Goal: Task Accomplishment & Management: Complete application form

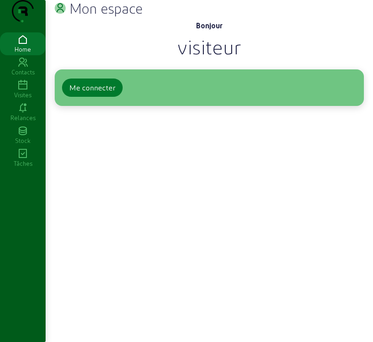
click at [99, 93] on div "Me connecter" at bounding box center [92, 87] width 46 height 11
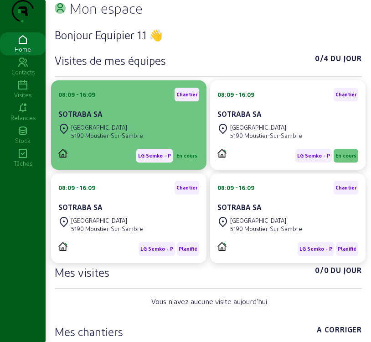
click at [130, 140] on div "5190 Moustier-Sur-Sambre" at bounding box center [107, 135] width 72 height 8
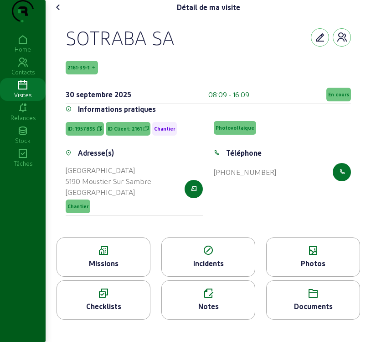
click at [312, 269] on div "Photos" at bounding box center [313, 263] width 93 height 11
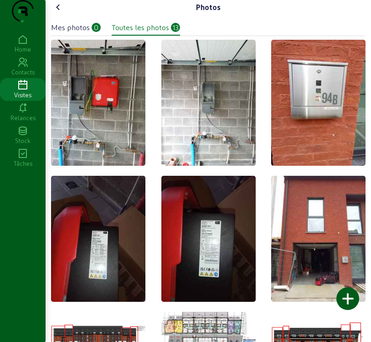
click at [83, 33] on div "Mes photos" at bounding box center [70, 27] width 39 height 11
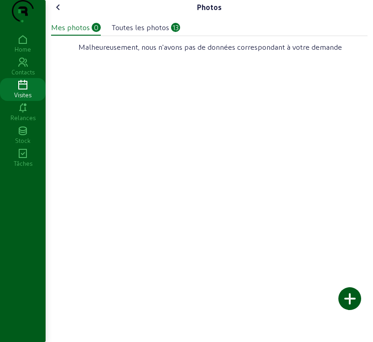
click at [352, 303] on div at bounding box center [349, 298] width 23 height 23
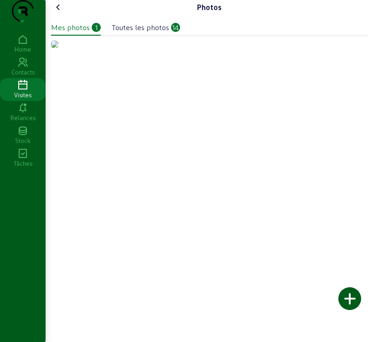
drag, startPoint x: 110, startPoint y: 136, endPoint x: 81, endPoint y: 127, distance: 30.3
click at [58, 48] on img at bounding box center [54, 44] width 7 height 7
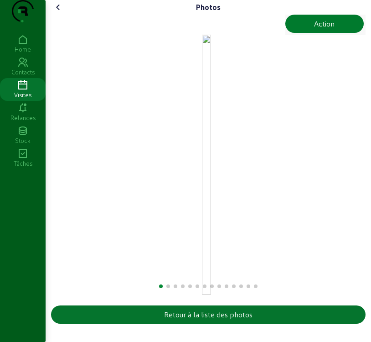
click at [320, 29] on div "Action" at bounding box center [324, 23] width 21 height 11
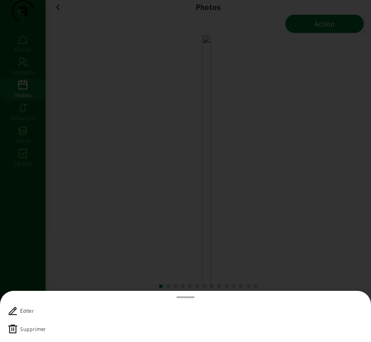
click at [16, 328] on icon at bounding box center [12, 328] width 11 height 11
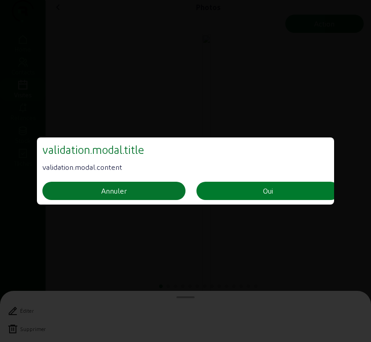
click at [246, 187] on button "Oui" at bounding box center [268, 191] width 143 height 18
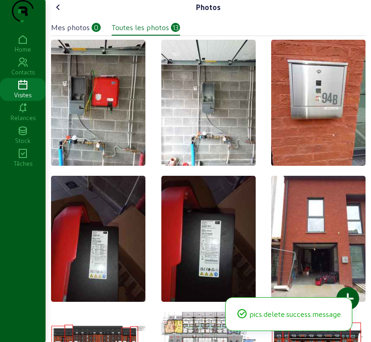
click at [60, 13] on icon at bounding box center [58, 7] width 11 height 11
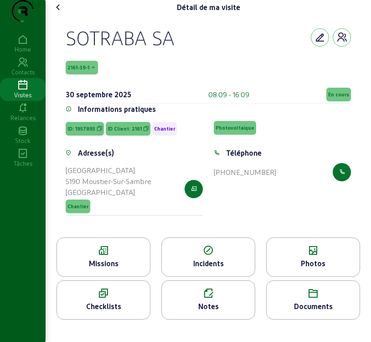
click at [60, 13] on icon at bounding box center [58, 7] width 11 height 11
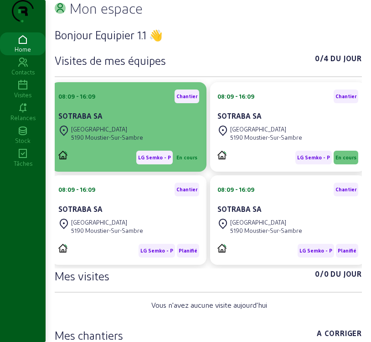
click at [127, 141] on div "5190 Moustier-Sur-Sambre" at bounding box center [107, 137] width 72 height 8
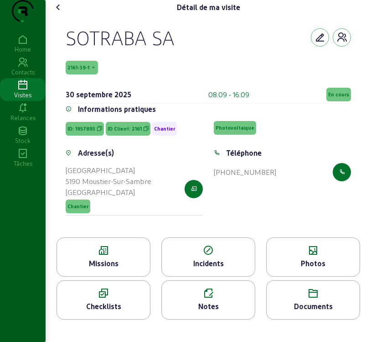
click at [320, 269] on div "Photos" at bounding box center [313, 263] width 93 height 11
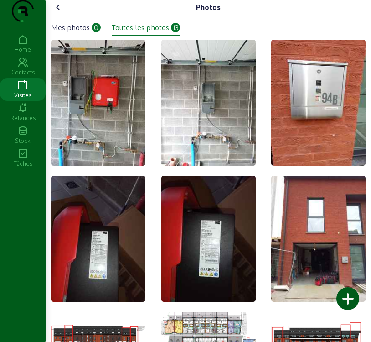
click at [72, 33] on div "Mes photos" at bounding box center [70, 27] width 39 height 11
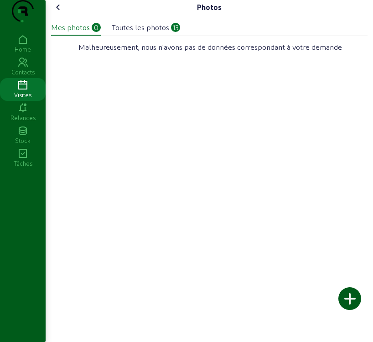
click at [354, 296] on div at bounding box center [349, 298] width 23 height 23
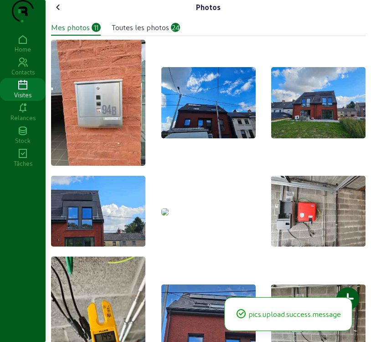
click at [169, 215] on img at bounding box center [164, 211] width 7 height 7
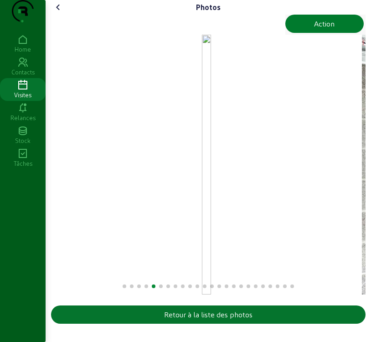
click at [328, 29] on div "Action" at bounding box center [324, 23] width 21 height 11
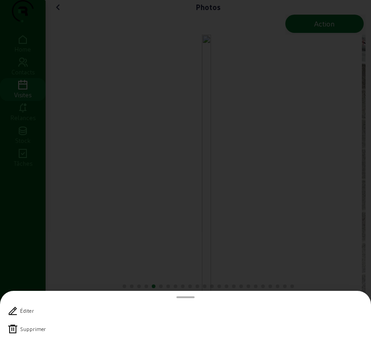
click at [16, 329] on icon at bounding box center [12, 328] width 11 height 11
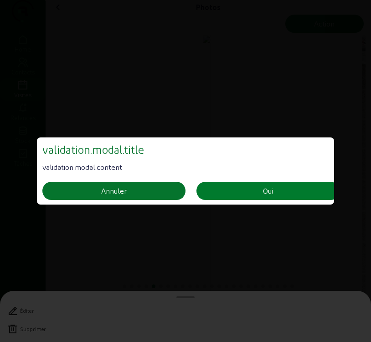
click at [251, 188] on button "Oui" at bounding box center [268, 191] width 143 height 18
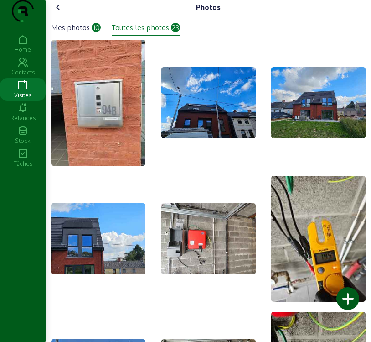
click at [60, 13] on icon at bounding box center [58, 7] width 11 height 11
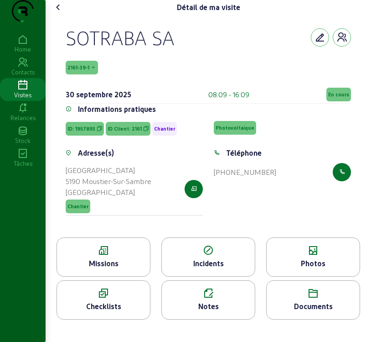
click at [116, 276] on div "Missions" at bounding box center [104, 256] width 94 height 39
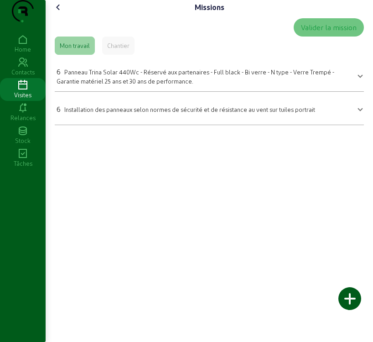
click at [108, 84] on span "Panneau Trina Solar 440Wc - Réservé aux partenaires - Full black - Bi verre - N…" at bounding box center [196, 76] width 278 height 16
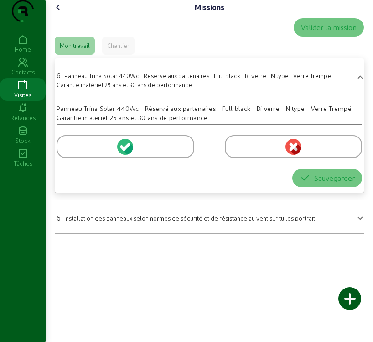
click at [122, 155] on circle at bounding box center [125, 147] width 16 height 16
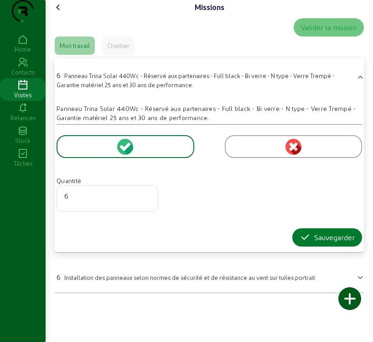
click at [328, 243] on div "Sauvegarder" at bounding box center [327, 237] width 55 height 11
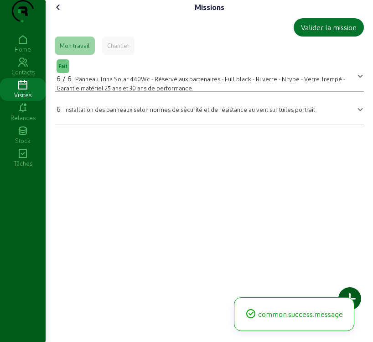
click at [354, 114] on span "6 Installation des panneaux selon normes de sécurité et de résistance au vent s…" at bounding box center [208, 108] width 302 height 13
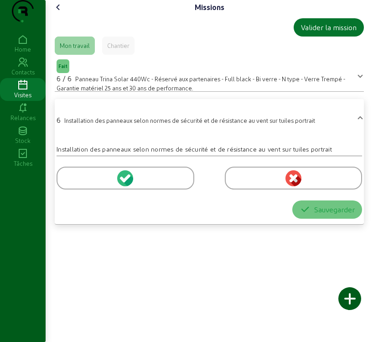
click at [124, 186] on circle at bounding box center [125, 178] width 16 height 16
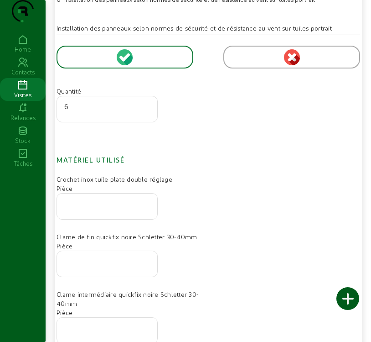
scroll to position [137, 0]
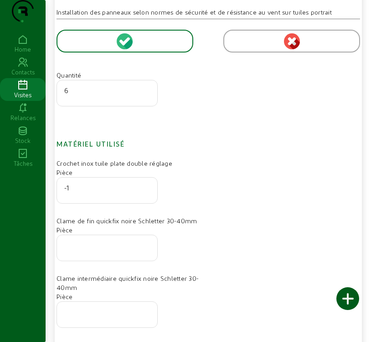
type input "-1"
click at [145, 193] on input "-1" at bounding box center [107, 187] width 86 height 11
type input "12"
click at [133, 250] on input "number" at bounding box center [107, 244] width 86 height 11
type input "8"
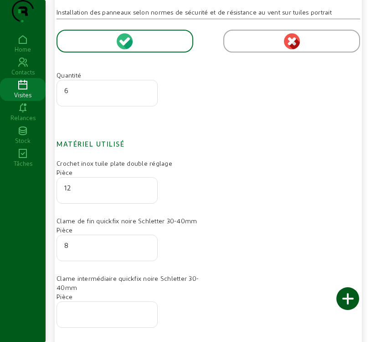
click at [112, 317] on input "number" at bounding box center [107, 311] width 86 height 11
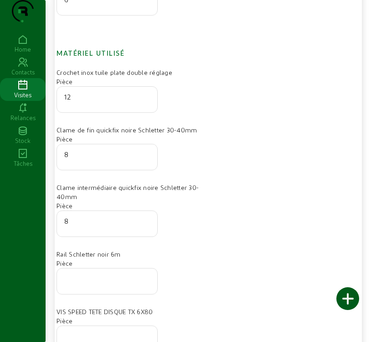
scroll to position [228, 0]
type input "8"
click at [93, 293] on div at bounding box center [107, 281] width 86 height 26
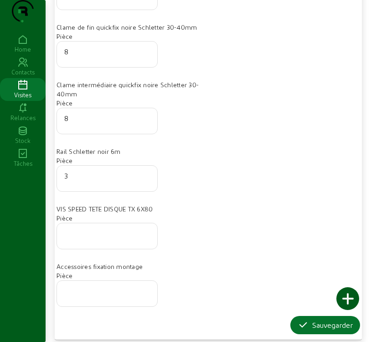
scroll to position [354, 0]
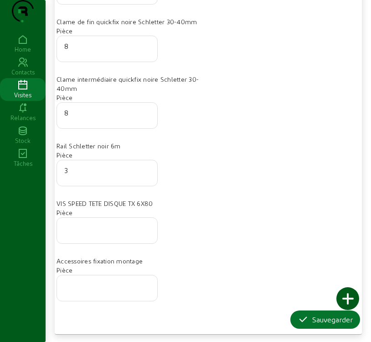
type input "3"
click at [79, 226] on input "number" at bounding box center [107, 227] width 86 height 11
type input "50"
click at [319, 318] on div "Sauvegarder" at bounding box center [325, 319] width 55 height 11
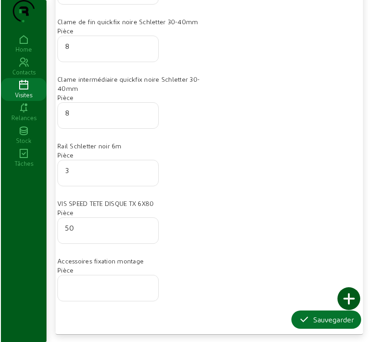
scroll to position [0, 0]
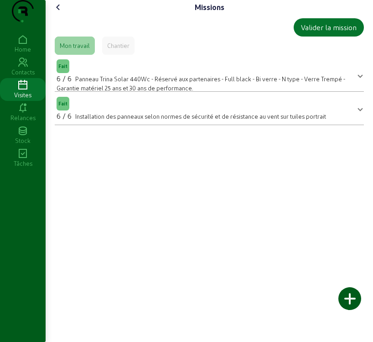
click at [345, 297] on div at bounding box center [349, 298] width 23 height 23
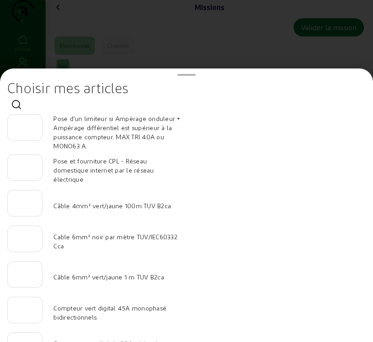
click at [22, 241] on input "number" at bounding box center [25, 235] width 20 height 11
type input "80"
click at [24, 272] on input "number" at bounding box center [25, 271] width 20 height 11
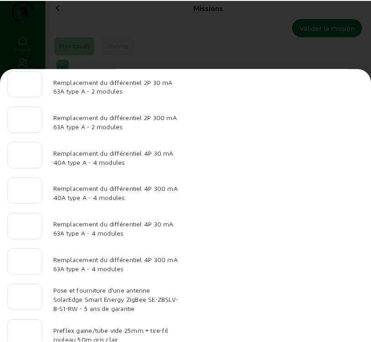
scroll to position [945, 0]
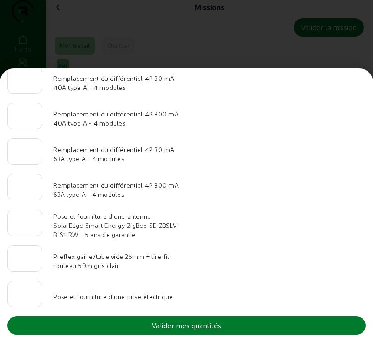
type input "20"
click at [235, 324] on button "Valider mes quantités" at bounding box center [186, 325] width 358 height 18
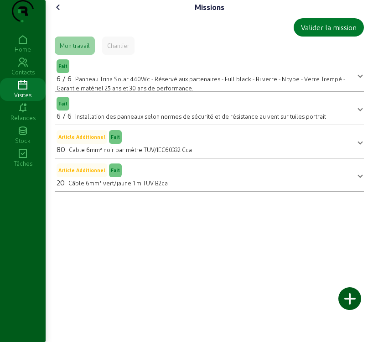
click at [332, 33] on div "Valider la mission" at bounding box center [329, 27] width 56 height 11
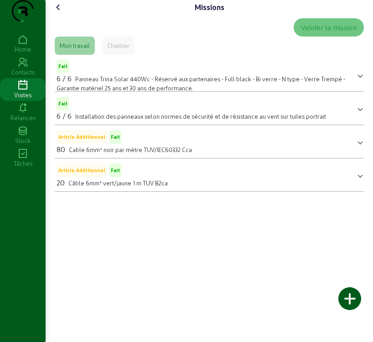
click at [61, 13] on icon at bounding box center [58, 7] width 11 height 11
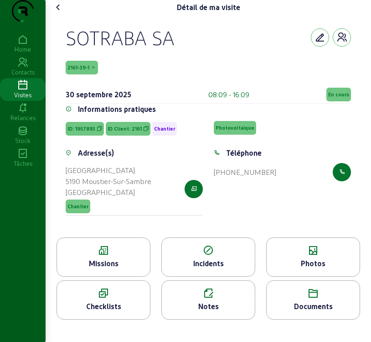
click at [337, 98] on span "En cours" at bounding box center [338, 94] width 21 height 6
click at [336, 98] on span "En cours" at bounding box center [338, 94] width 21 height 6
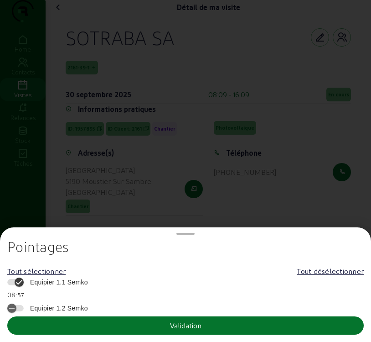
click at [46, 279] on span "Equipier 1.1 Semko" at bounding box center [57, 281] width 62 height 9
click at [24, 279] on button "Equipier 1.1 Semko" at bounding box center [15, 282] width 16 height 6
click at [46, 279] on span "Equipier 1.1 Semko" at bounding box center [57, 281] width 62 height 9
click at [24, 279] on button "Equipier 1.1 Semko" at bounding box center [15, 282] width 16 height 6
click at [56, 278] on span "Equipier 1.1 Semko" at bounding box center [57, 281] width 62 height 9
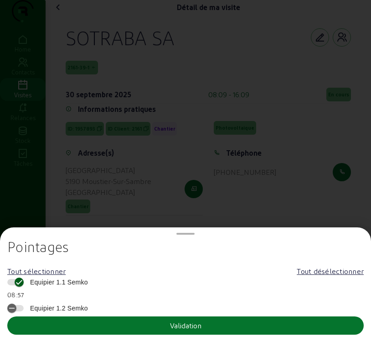
click at [24, 279] on button "Equipier 1.1 Semko" at bounding box center [15, 282] width 16 height 6
click at [54, 329] on button "Validation" at bounding box center [185, 325] width 357 height 18
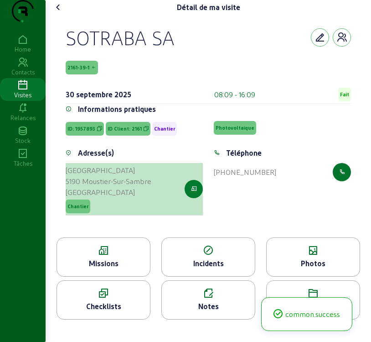
click at [193, 193] on icon "button" at bounding box center [194, 189] width 6 height 8
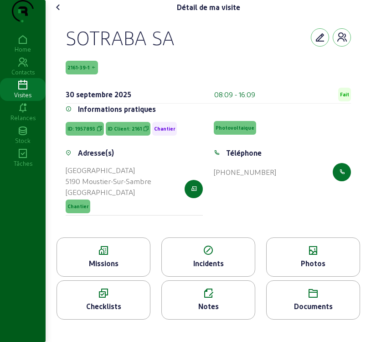
click at [82, 256] on icon at bounding box center [103, 250] width 93 height 11
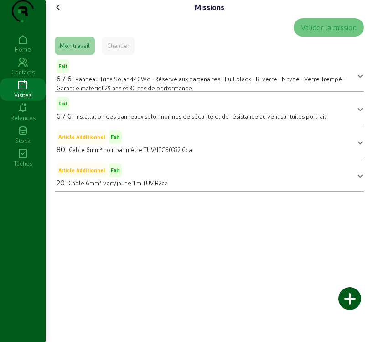
click at [60, 13] on icon at bounding box center [58, 7] width 11 height 11
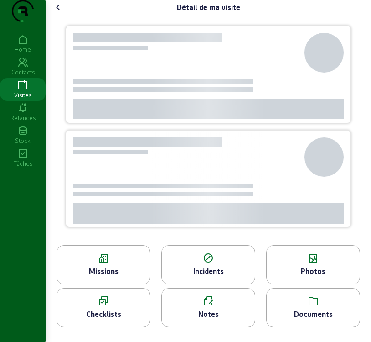
click at [57, 13] on icon at bounding box center [58, 7] width 11 height 11
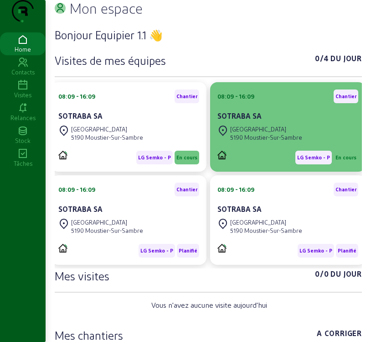
click at [270, 141] on div "5190 Moustier-Sur-Sambre" at bounding box center [266, 137] width 72 height 8
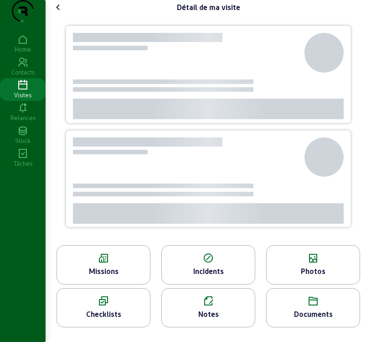
click at [270, 146] on div at bounding box center [260, 141] width 75 height 9
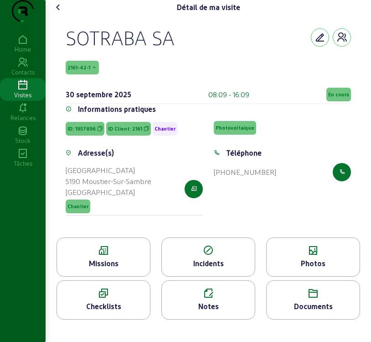
click at [114, 269] on div "Missions" at bounding box center [103, 263] width 93 height 11
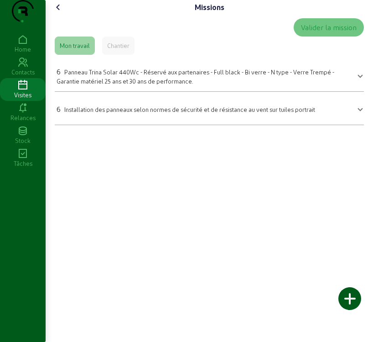
click at [60, 13] on icon at bounding box center [58, 7] width 11 height 11
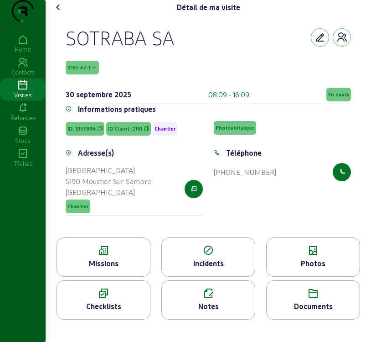
click at [312, 275] on div "Photos" at bounding box center [313, 256] width 94 height 39
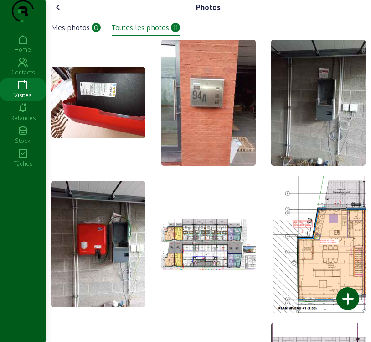
click at [344, 301] on div at bounding box center [348, 298] width 23 height 23
click at [76, 33] on div "Mes photos" at bounding box center [70, 27] width 39 height 11
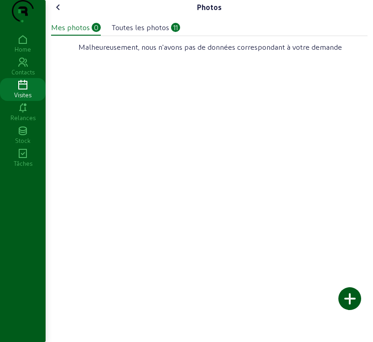
click at [348, 298] on div at bounding box center [349, 298] width 23 height 23
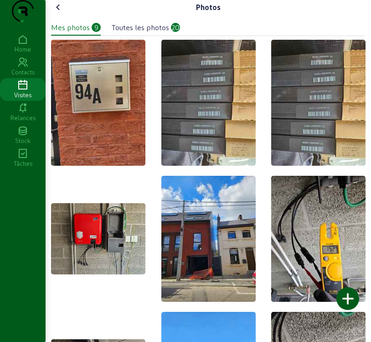
click at [78, 33] on div "Mes photos" at bounding box center [70, 27] width 39 height 11
click at [58, 13] on icon at bounding box center [58, 7] width 11 height 11
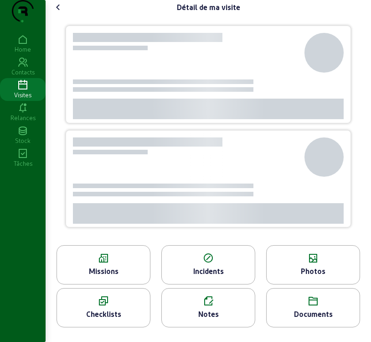
click at [106, 276] on div "Missions" at bounding box center [103, 270] width 93 height 11
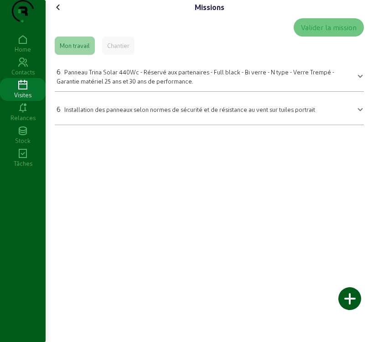
click at [149, 84] on span "Panneau Trina Solar 440Wc - Réservé aux partenaires - Full black - Bi verre - N…" at bounding box center [196, 76] width 278 height 16
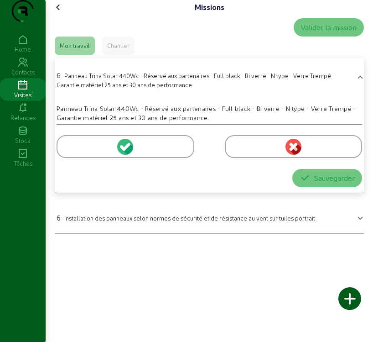
click at [122, 151] on icon at bounding box center [123, 148] width 6 height 6
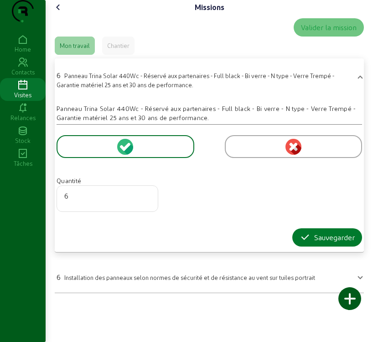
click at [315, 243] on div "Sauvegarder" at bounding box center [327, 237] width 55 height 11
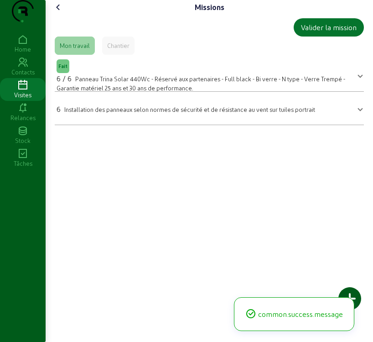
click at [219, 121] on mat-expansion-panel-header "6 Installation des panneaux selon normes de sécurité et de résistance au vent s…" at bounding box center [209, 108] width 309 height 26
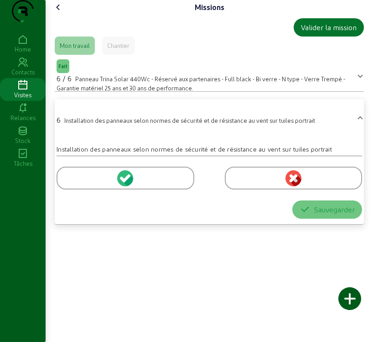
click at [122, 186] on circle at bounding box center [125, 178] width 16 height 16
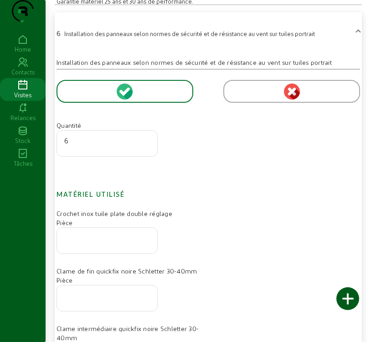
scroll to position [91, 0]
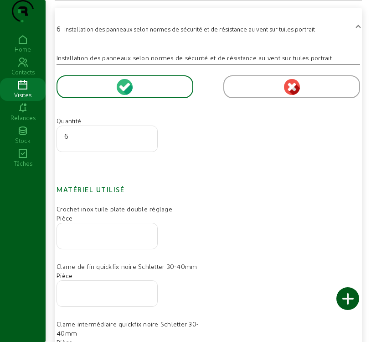
click at [98, 239] on input "number" at bounding box center [107, 233] width 86 height 11
type input "12"
click at [128, 296] on input "number" at bounding box center [107, 290] width 86 height 11
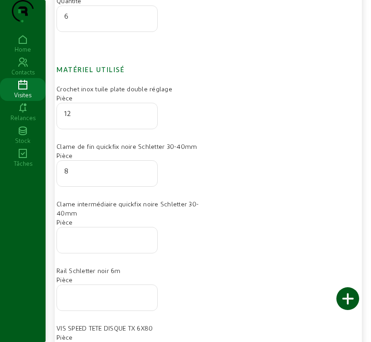
scroll to position [228, 0]
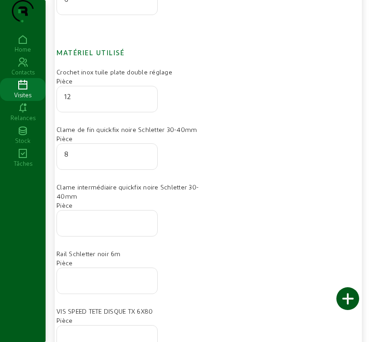
type input "8"
click at [81, 226] on input "number" at bounding box center [107, 220] width 86 height 11
type input "8"
click at [90, 283] on input "number" at bounding box center [107, 277] width 86 height 11
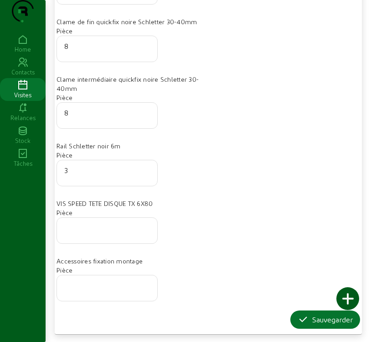
scroll to position [354, 0]
type input "3"
click at [96, 231] on input "number" at bounding box center [107, 227] width 86 height 11
type input "50"
click at [310, 317] on div "Sauvegarder" at bounding box center [325, 319] width 55 height 11
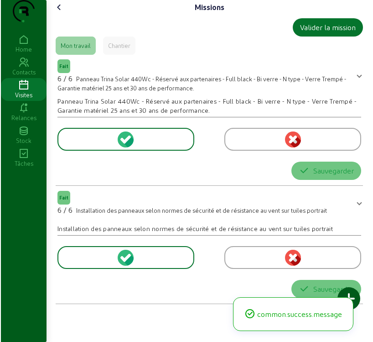
scroll to position [0, 0]
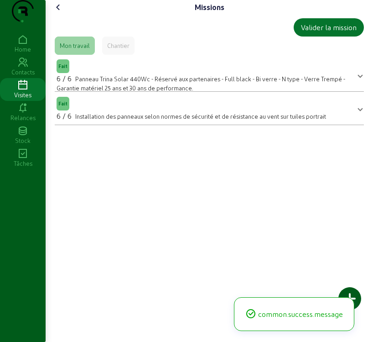
click at [354, 296] on div at bounding box center [349, 298] width 23 height 23
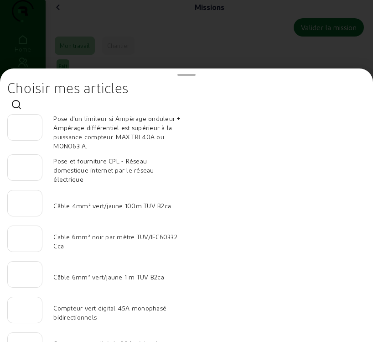
click at [24, 240] on input "number" at bounding box center [25, 235] width 20 height 11
type input "80"
type input "1"
click at [31, 273] on input "1" at bounding box center [25, 271] width 20 height 11
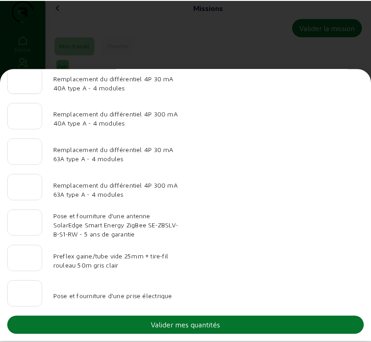
scroll to position [945, 0]
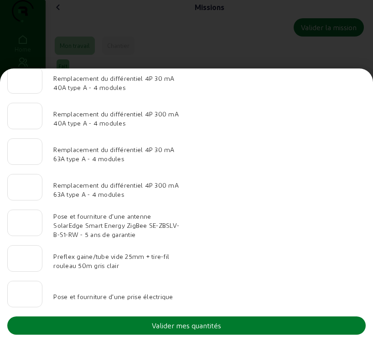
type input "20"
click at [279, 324] on button "Valider mes quantités" at bounding box center [186, 325] width 358 height 18
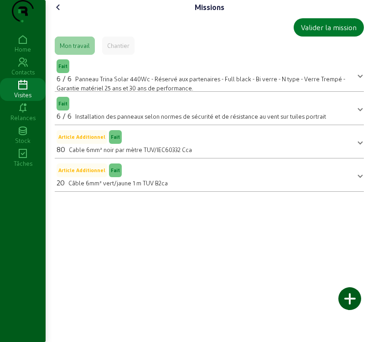
click at [318, 33] on div "Valider la mission" at bounding box center [329, 27] width 56 height 11
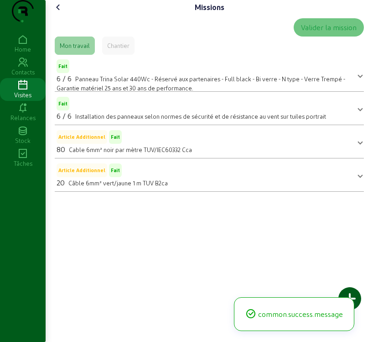
click at [62, 13] on icon at bounding box center [58, 7] width 11 height 11
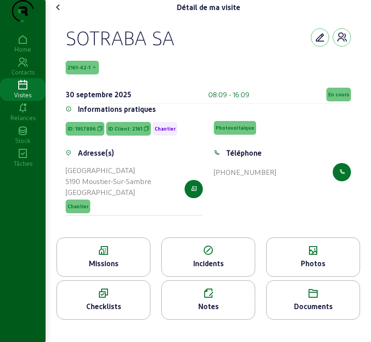
click at [339, 98] on span "En cours" at bounding box center [338, 94] width 21 height 6
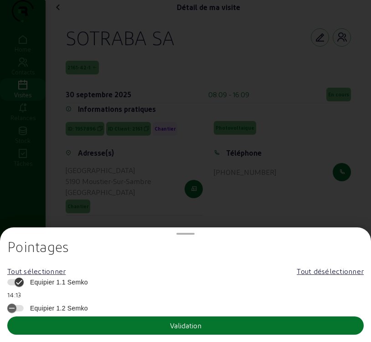
click at [38, 282] on span "Equipier 1.1 Semko" at bounding box center [57, 281] width 62 height 9
click at [24, 282] on button "Equipier 1.1 Semko" at bounding box center [15, 282] width 16 height 6
click at [199, 326] on div "Validation" at bounding box center [185, 325] width 31 height 11
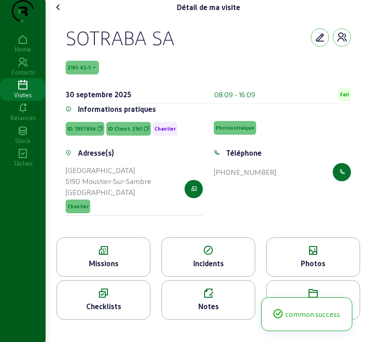
click at [60, 13] on icon at bounding box center [58, 7] width 11 height 11
